Goal: Navigation & Orientation: Find specific page/section

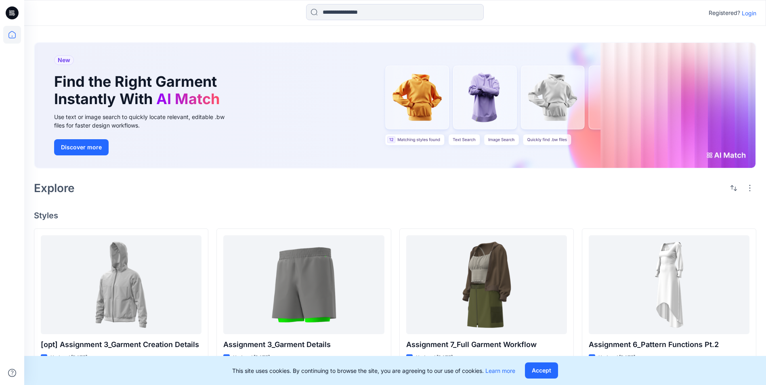
click at [752, 15] on p "Login" at bounding box center [749, 13] width 15 height 8
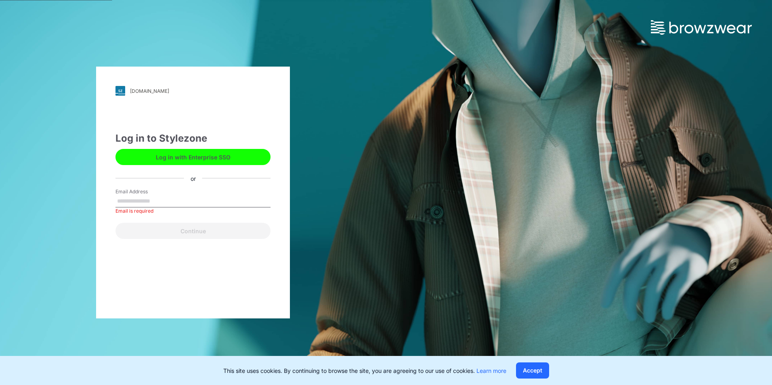
click at [191, 156] on button "Log in with Enterprise SSO" at bounding box center [192, 157] width 155 height 16
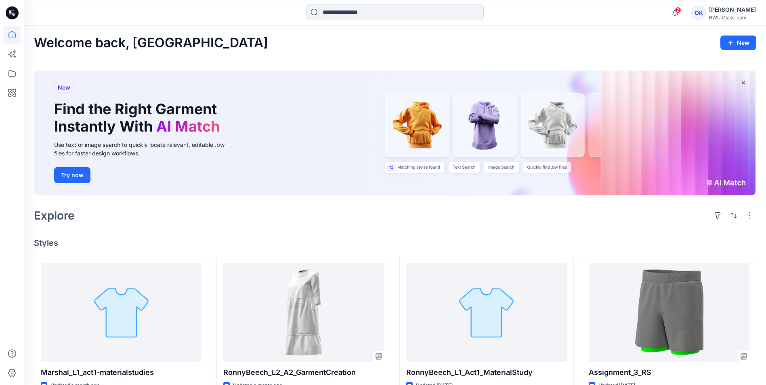
click at [706, 10] on div "OK" at bounding box center [698, 13] width 15 height 15
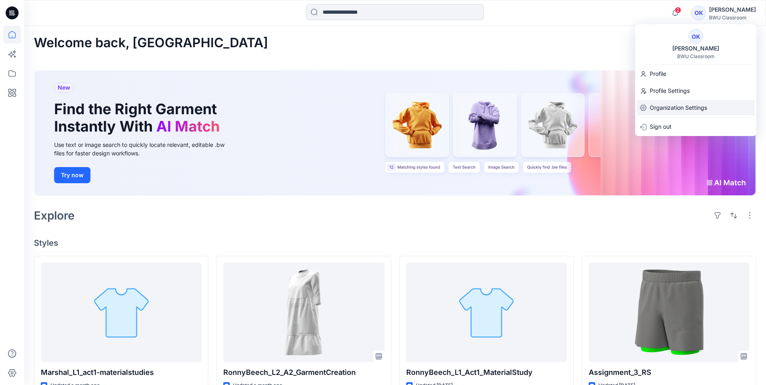
click at [677, 106] on p "Organization Settings" at bounding box center [678, 107] width 57 height 15
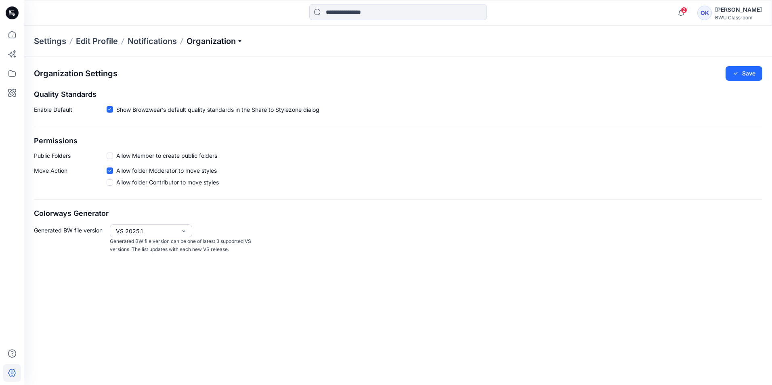
click at [224, 42] on p "Organization" at bounding box center [215, 41] width 57 height 11
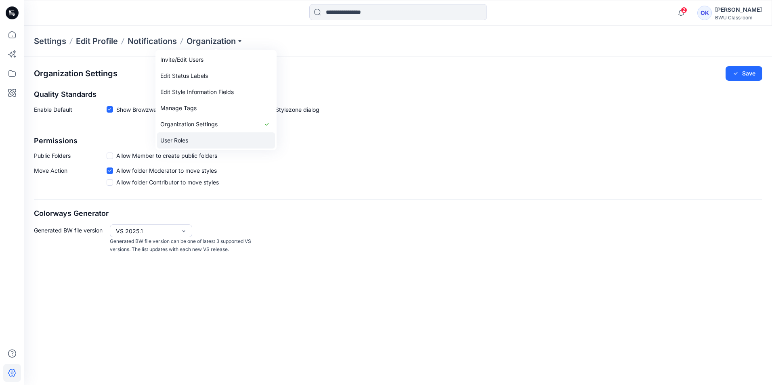
click at [199, 139] on link "User Roles" at bounding box center [216, 140] width 118 height 16
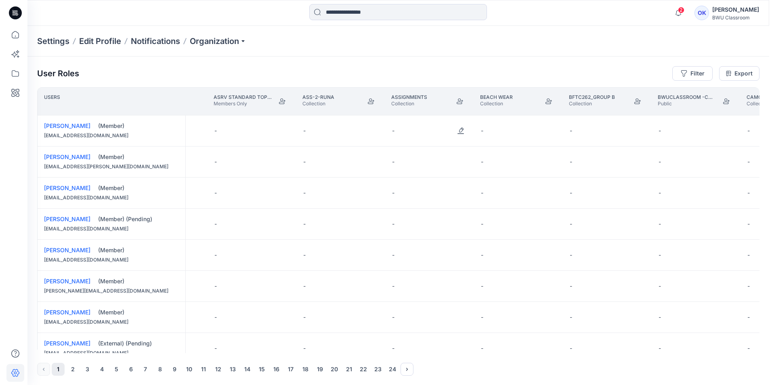
scroll to position [0, 969]
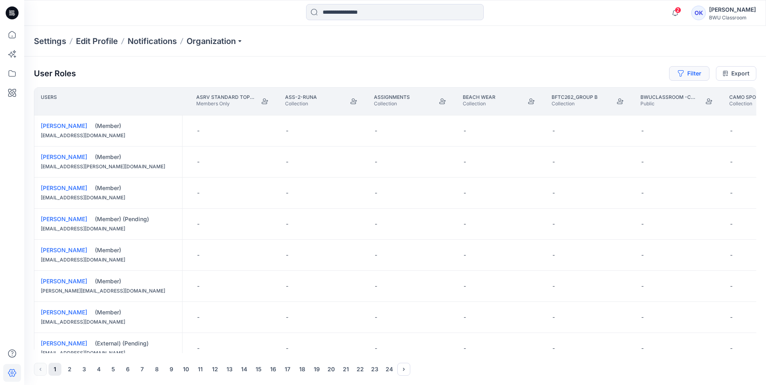
click at [680, 74] on icon "button" at bounding box center [680, 73] width 6 height 6
click at [650, 95] on div at bounding box center [660, 95] width 83 height 10
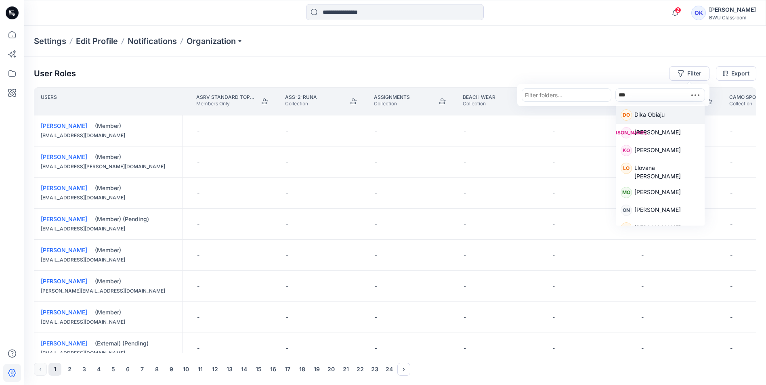
type input "****"
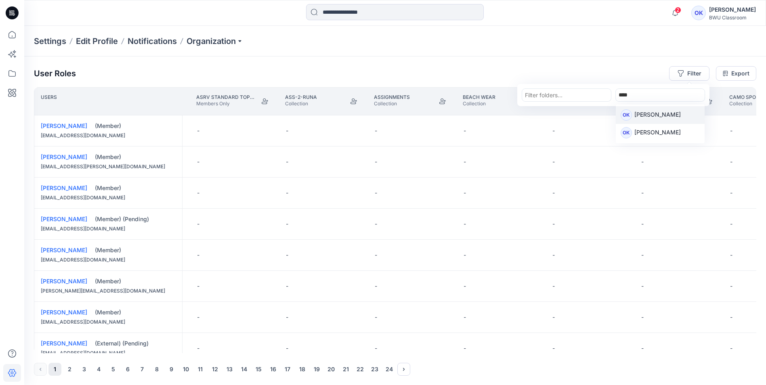
click at [644, 112] on p "[PERSON_NAME]" at bounding box center [657, 115] width 46 height 10
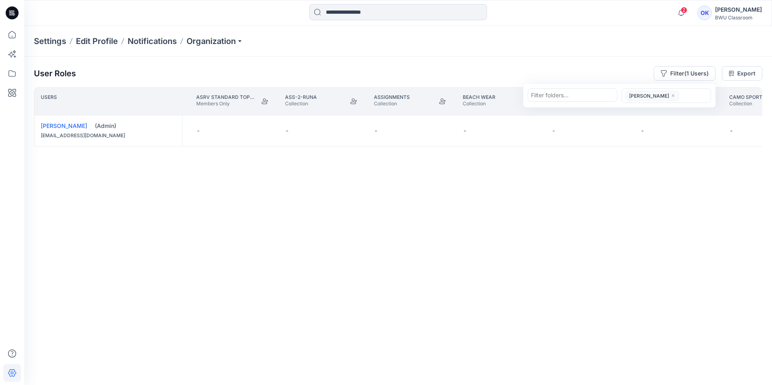
click at [562, 188] on div "Users [WF Example] Materials Library Members Only Alumni Members and Externals …" at bounding box center [398, 220] width 728 height 266
click at [262, 102] on icon "Join" at bounding box center [265, 101] width 6 height 6
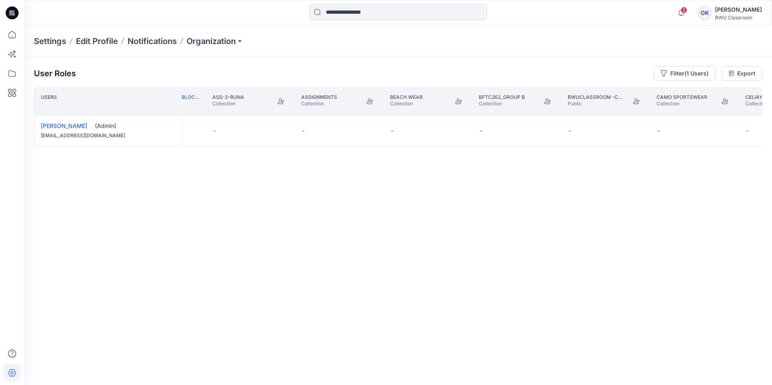
scroll to position [0, 888]
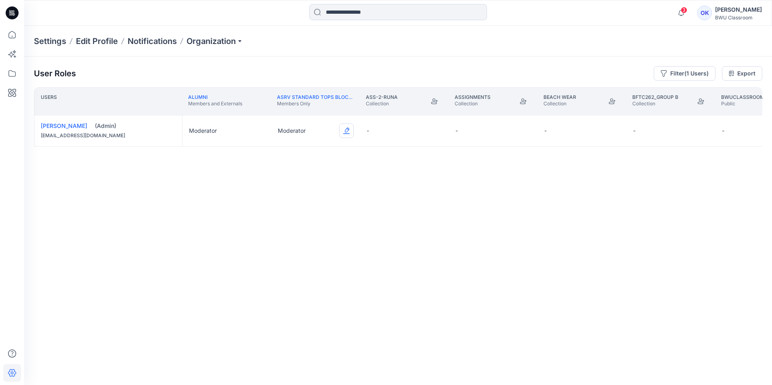
click at [347, 129] on button "Edit Role" at bounding box center [346, 131] width 15 height 15
click at [315, 151] on button "None" at bounding box center [308, 150] width 87 height 15
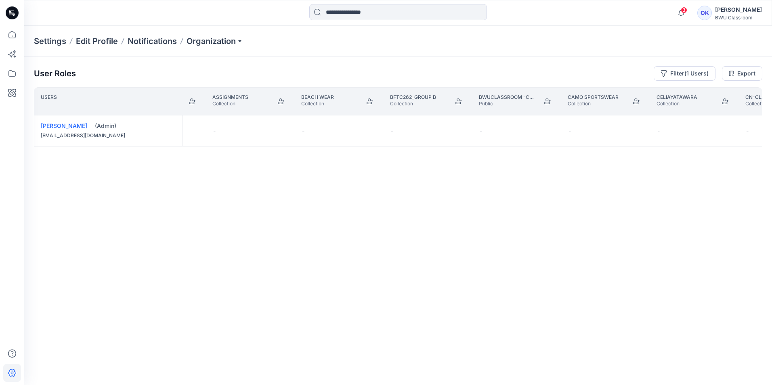
scroll to position [0, 1171]
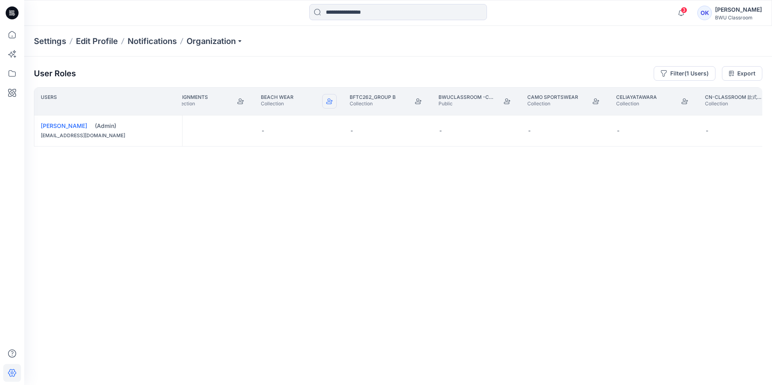
click at [324, 100] on button "Join" at bounding box center [329, 101] width 15 height 15
click at [419, 101] on icon "Join" at bounding box center [418, 102] width 6 height 6
click at [423, 128] on button "Edit Role" at bounding box center [419, 131] width 15 height 15
click at [380, 150] on button "None" at bounding box center [381, 150] width 87 height 15
click at [327, 127] on button "Edit Role" at bounding box center [330, 131] width 15 height 15
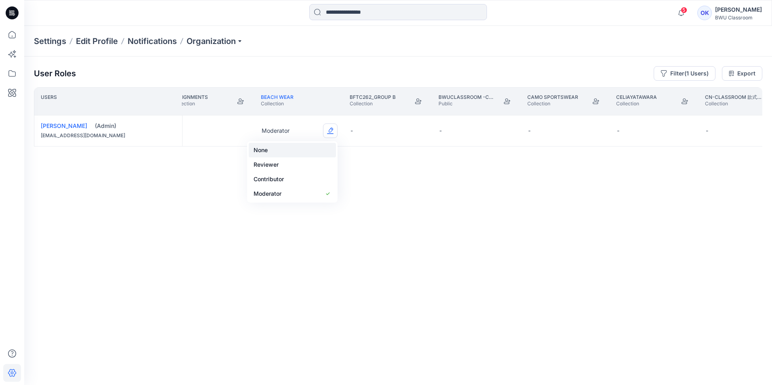
click at [331, 148] on button "None" at bounding box center [292, 150] width 87 height 15
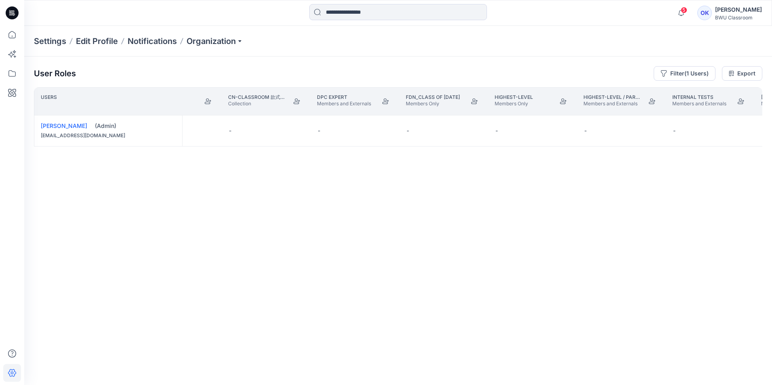
scroll to position [0, 1655]
click at [373, 100] on button "Join" at bounding box center [378, 101] width 15 height 15
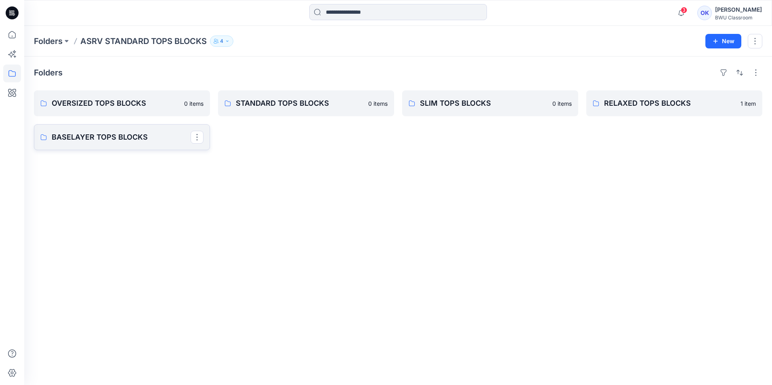
click at [156, 144] on link "BASELAYER TOPS BLOCKS" at bounding box center [122, 137] width 176 height 26
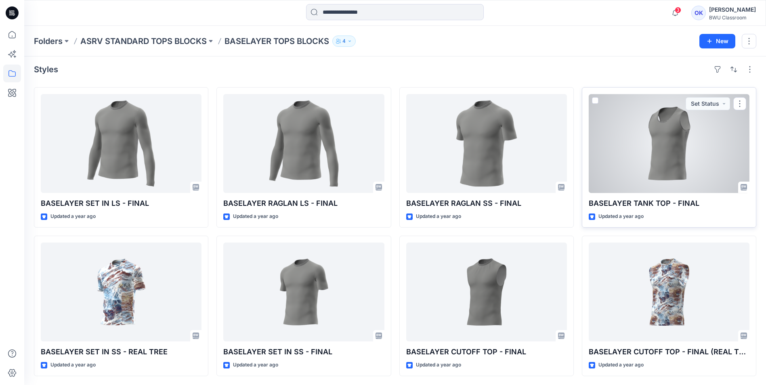
scroll to position [4, 0]
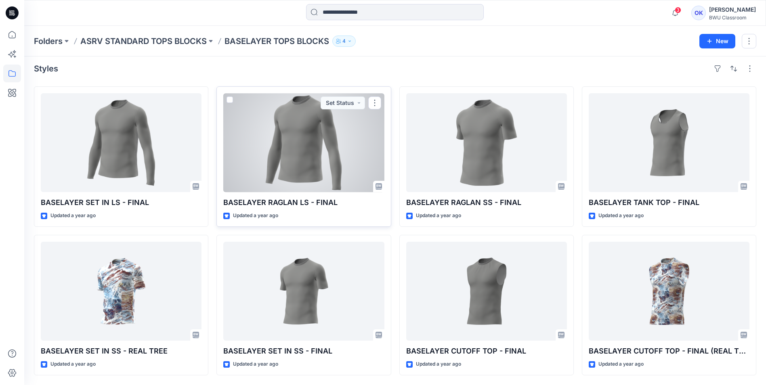
click at [310, 160] on div at bounding box center [303, 142] width 161 height 99
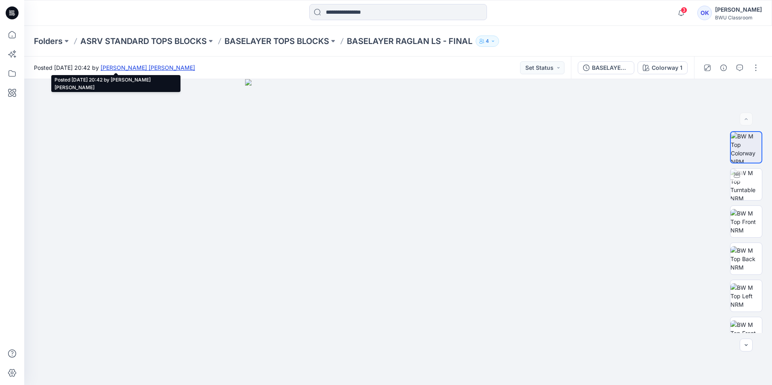
click at [195, 67] on link "Ashley Marie Pineiro" at bounding box center [148, 67] width 94 height 7
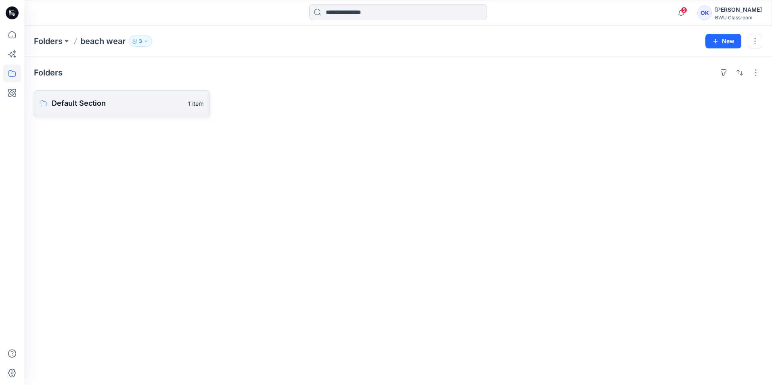
click at [174, 113] on link "Default Section 1 item" at bounding box center [122, 103] width 176 height 26
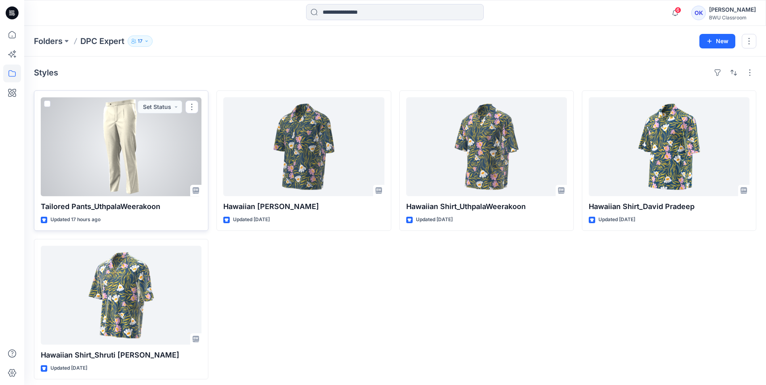
click at [119, 152] on div at bounding box center [121, 146] width 161 height 99
